Goal: Task Accomplishment & Management: Manage account settings

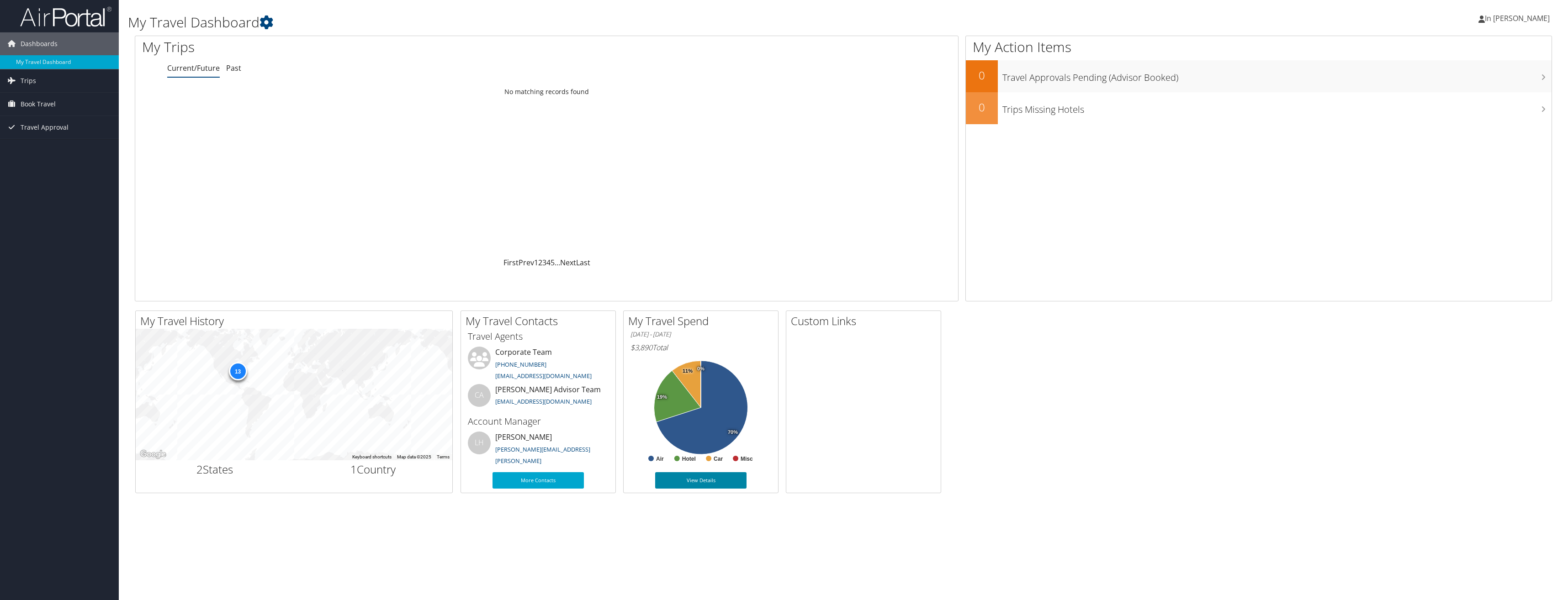
click at [707, 483] on link "View Details" at bounding box center [701, 480] width 92 height 17
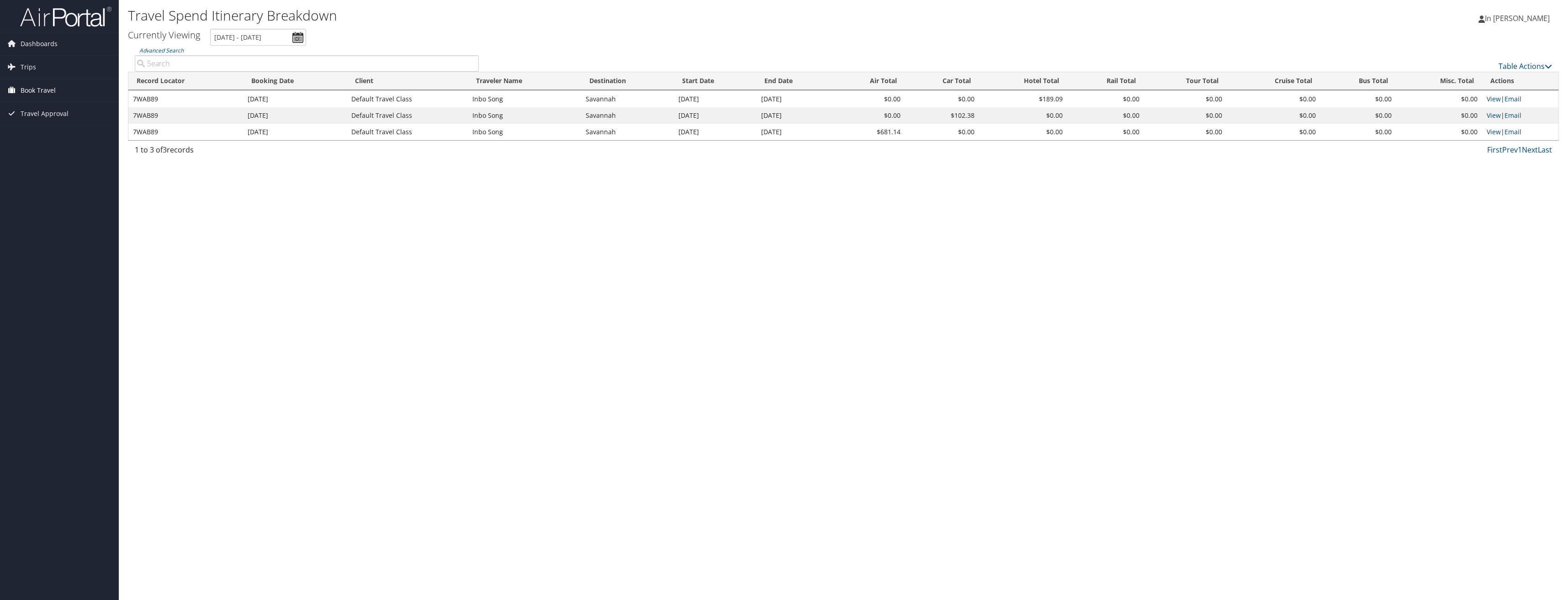
click at [37, 91] on span "Book Travel" at bounding box center [38, 90] width 35 height 23
click at [52, 119] on link "Approval Request (Beta)" at bounding box center [59, 122] width 119 height 14
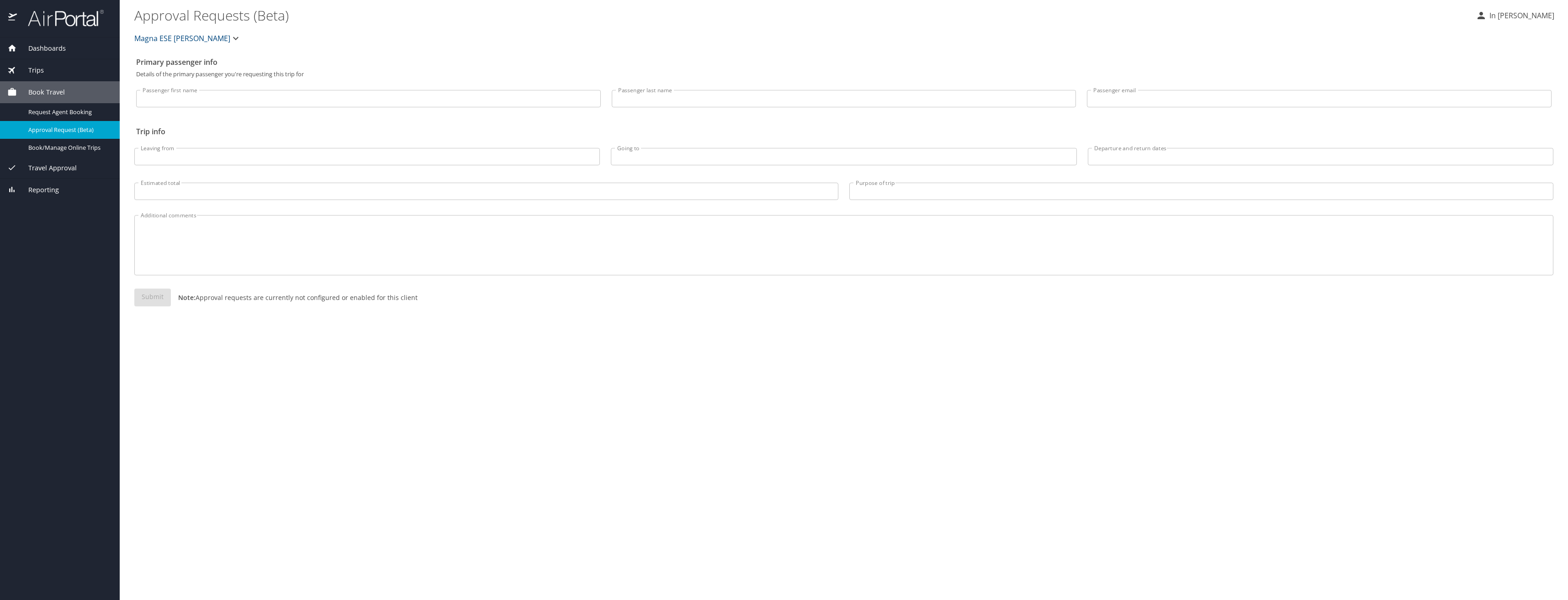
select select "US"
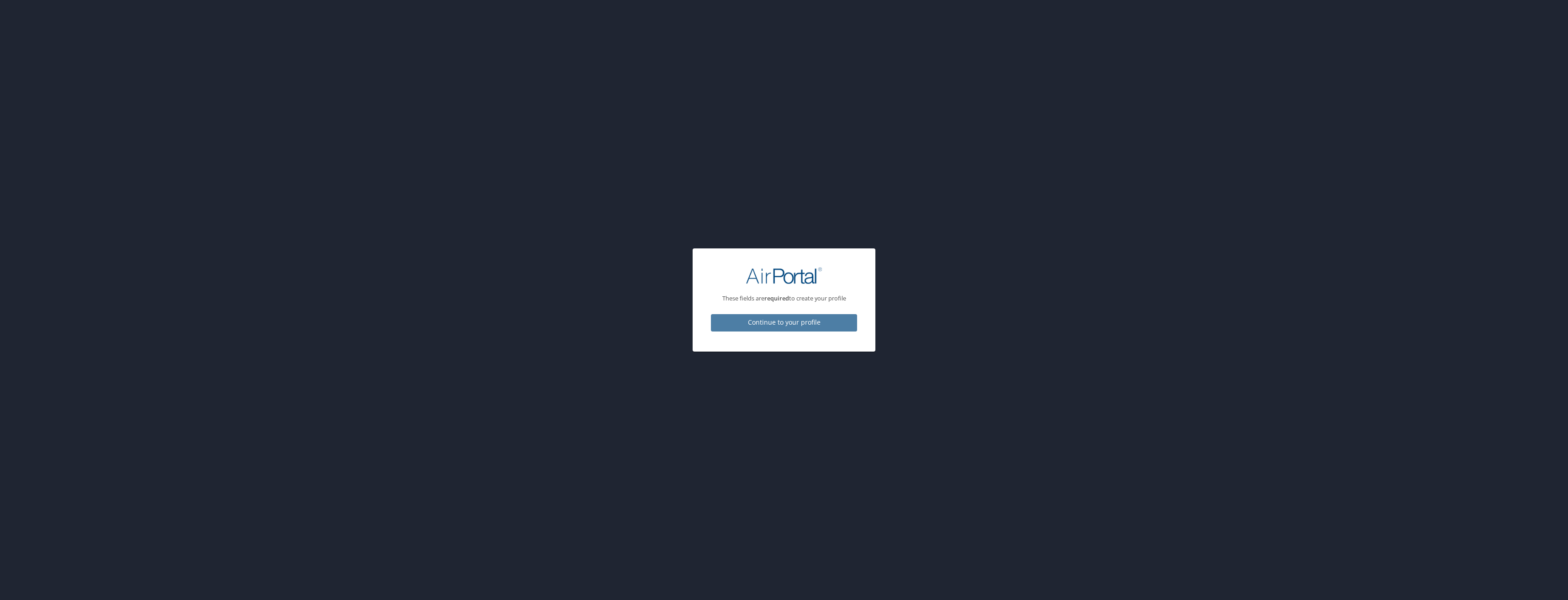
click at [784, 325] on span "Continue to your profile" at bounding box center [784, 323] width 131 height 12
select select "US"
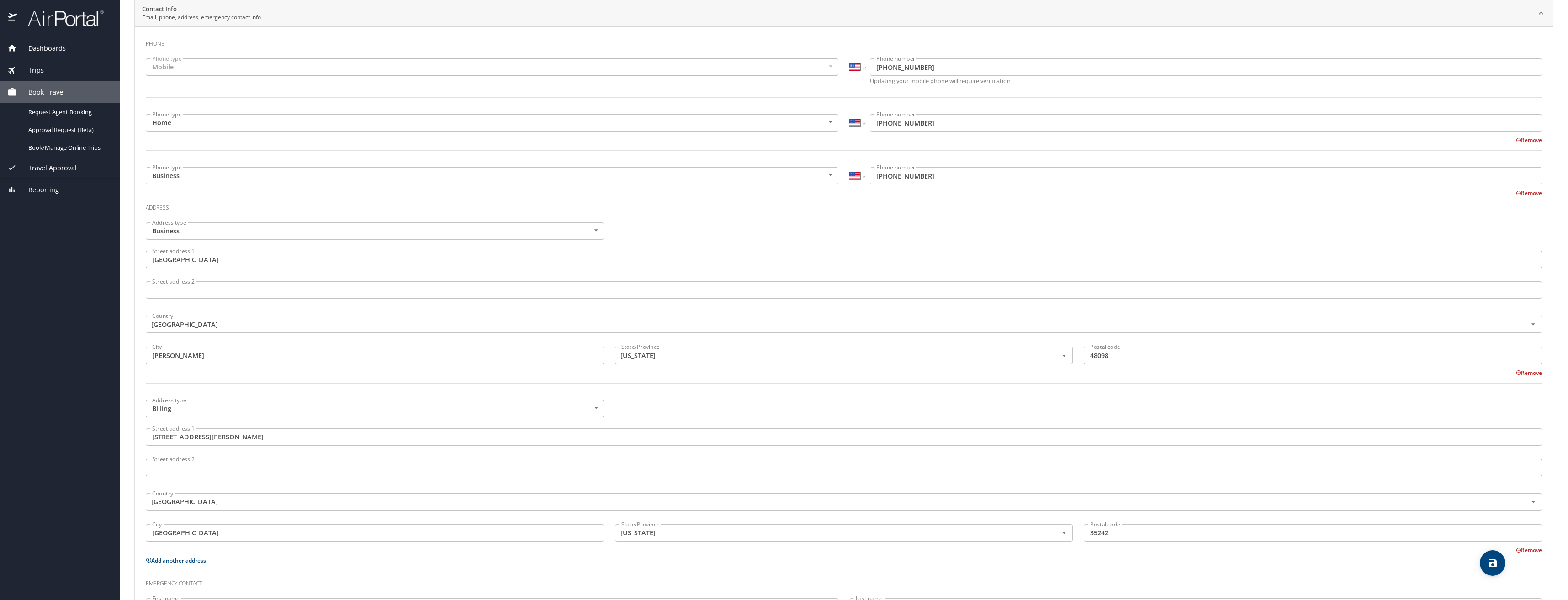
scroll to position [259, 0]
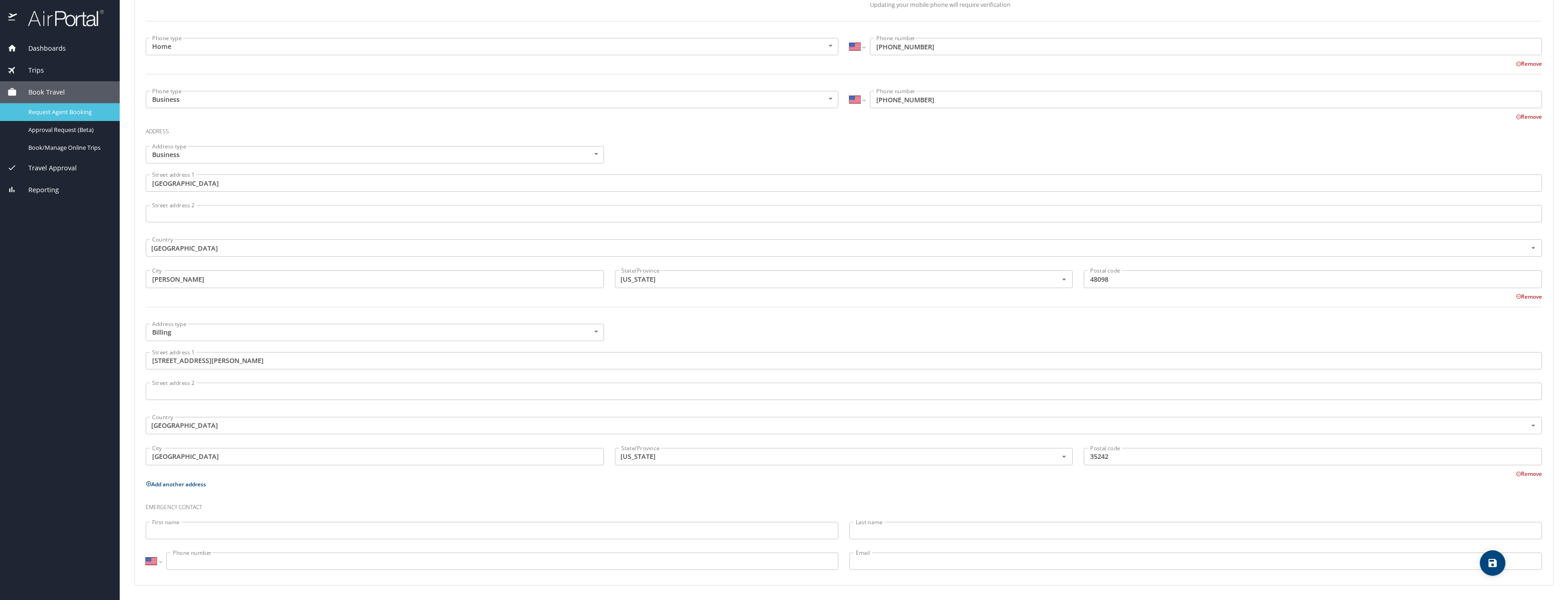
click at [84, 113] on span "Request Agent Booking" at bounding box center [69, 111] width 81 height 9
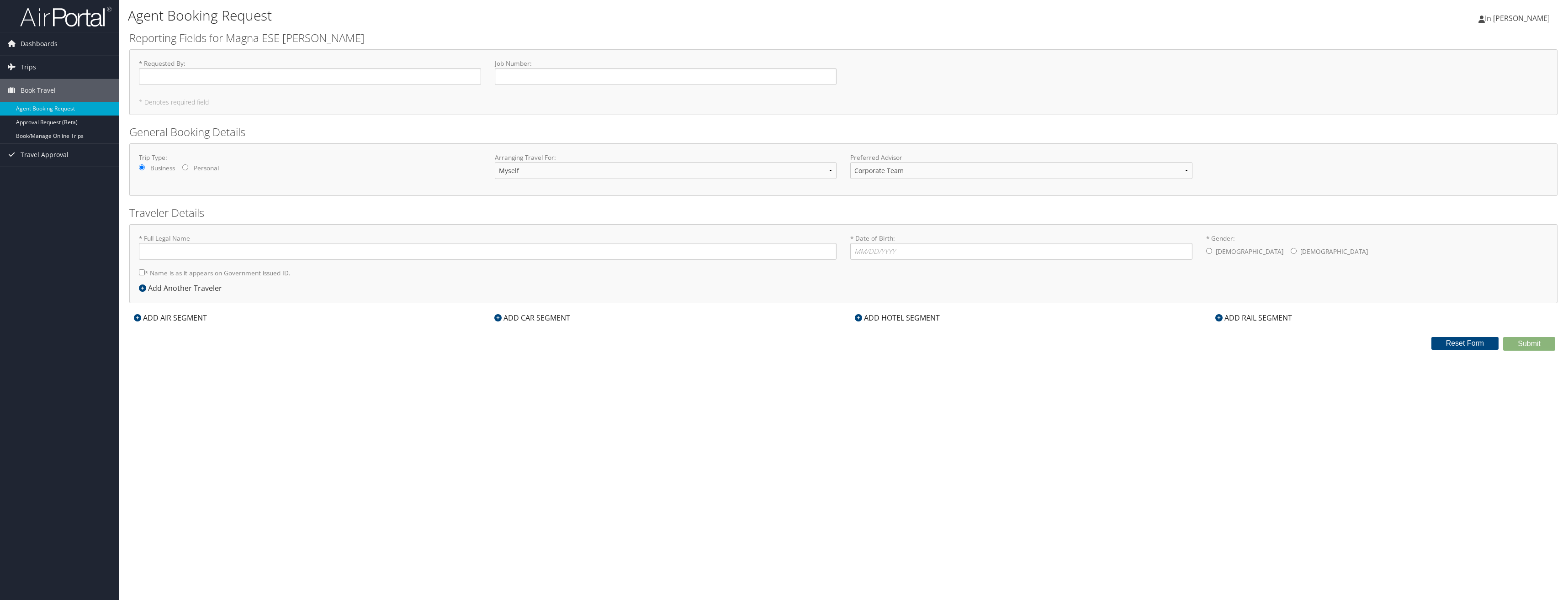
type input "InBo Song"
click at [79, 119] on link "Approval Request (Beta)" at bounding box center [59, 122] width 119 height 14
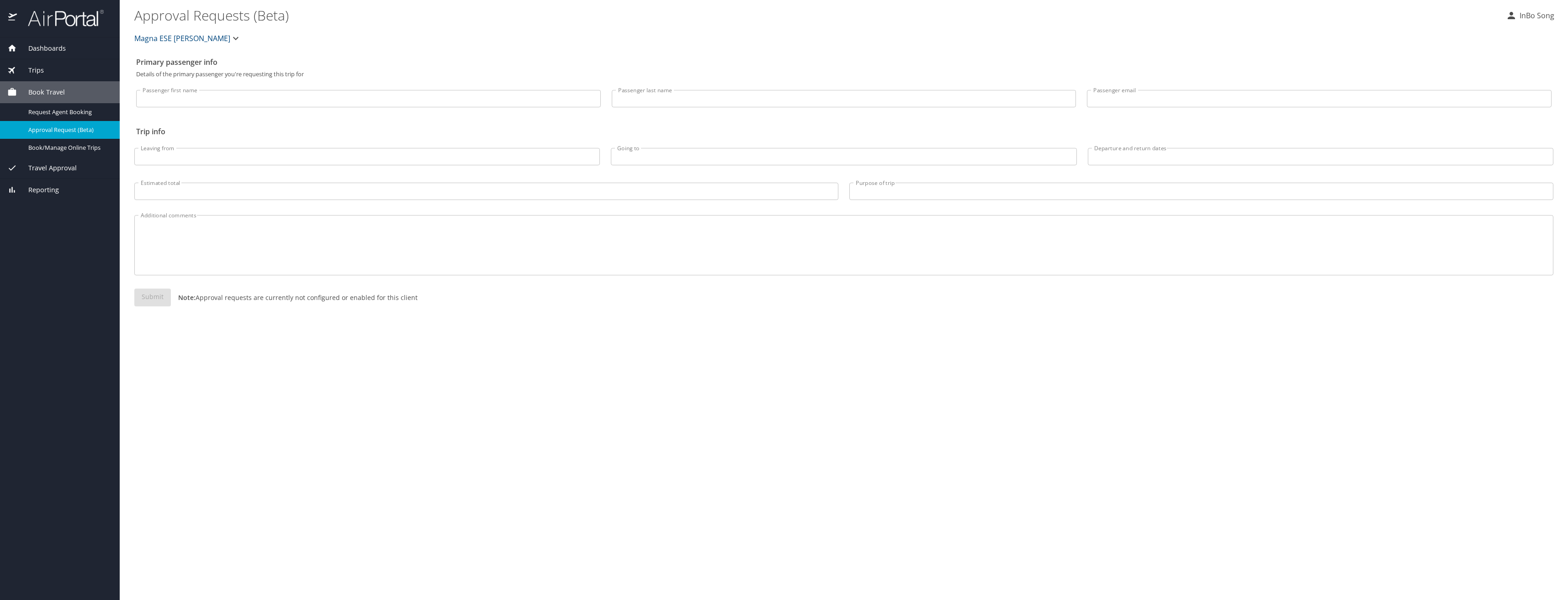
select select "US"
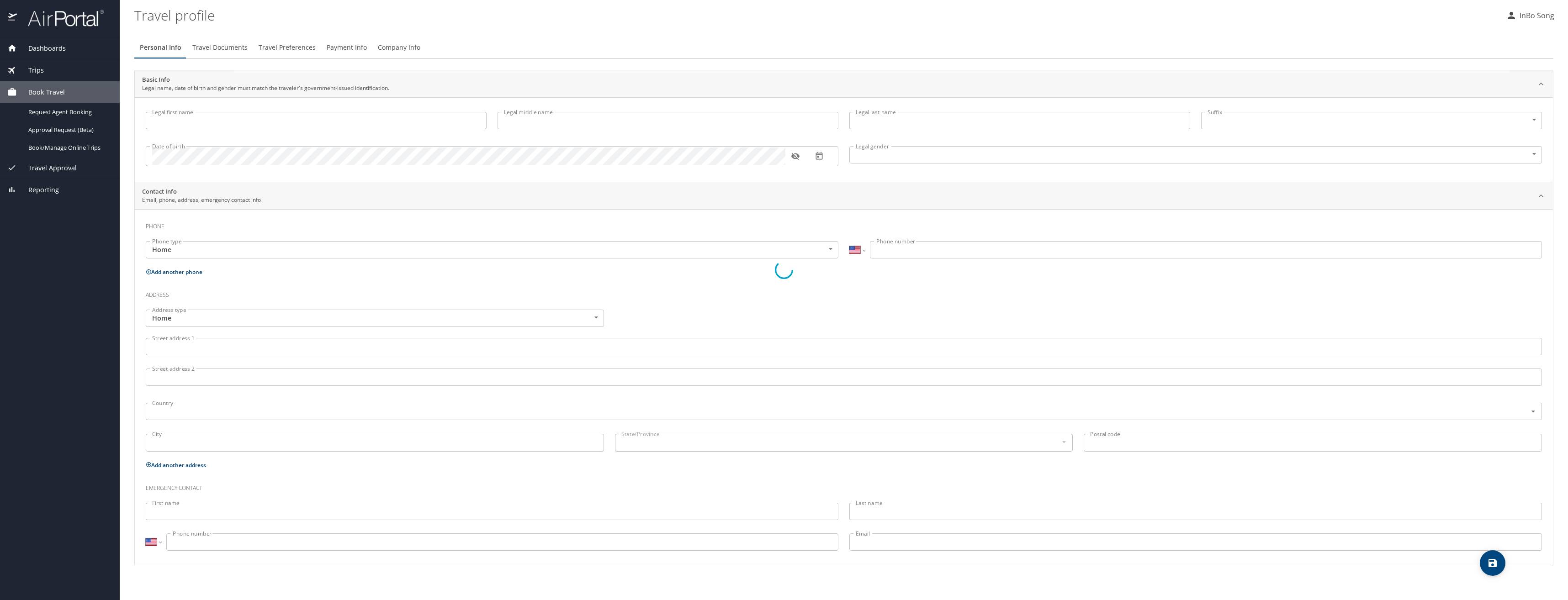
type input "InBo"
type input "Song"
type input "[DEMOGRAPHIC_DATA]"
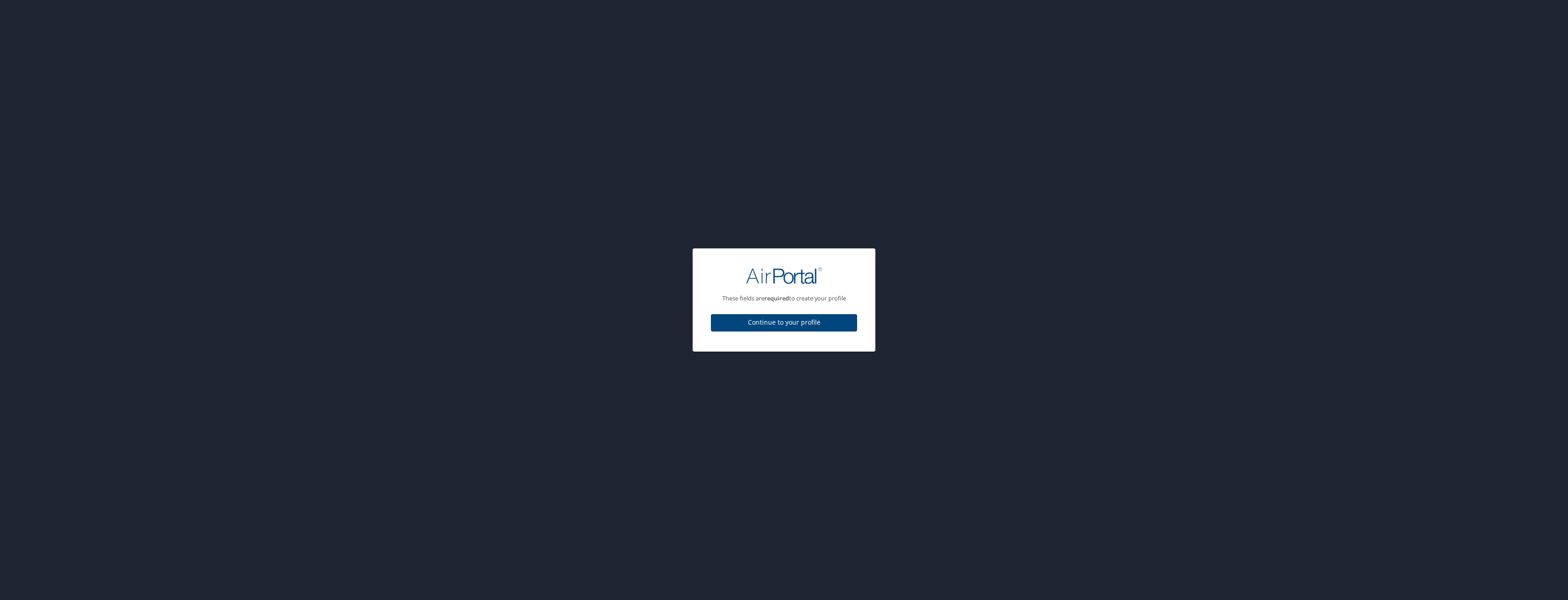
click at [788, 320] on span "Continue to your profile" at bounding box center [784, 323] width 131 height 12
select select "US"
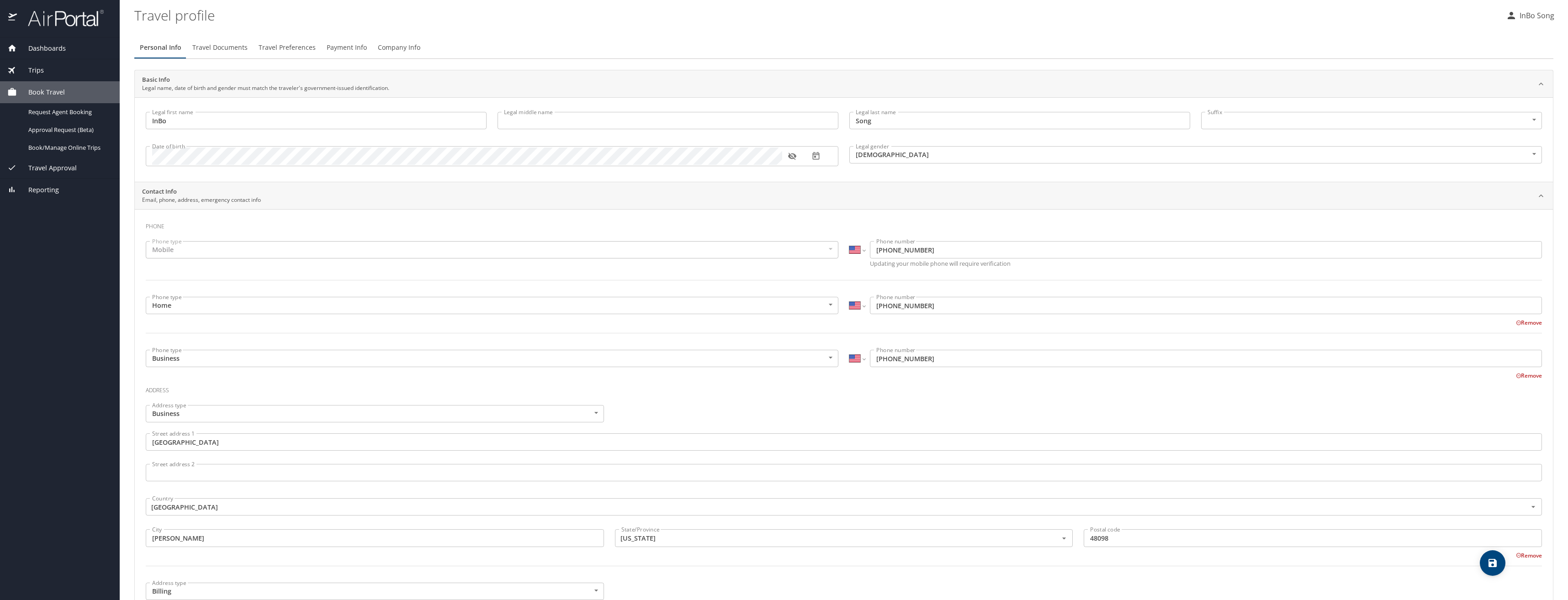
click at [56, 192] on span "Reporting" at bounding box center [37, 190] width 42 height 10
click at [38, 136] on span "Reporting" at bounding box center [37, 136] width 42 height 10
click at [50, 50] on span "Dashboards" at bounding box center [41, 48] width 49 height 10
click at [55, 150] on span "Reporting" at bounding box center [37, 154] width 42 height 10
